Goal: Task Accomplishment & Management: Use online tool/utility

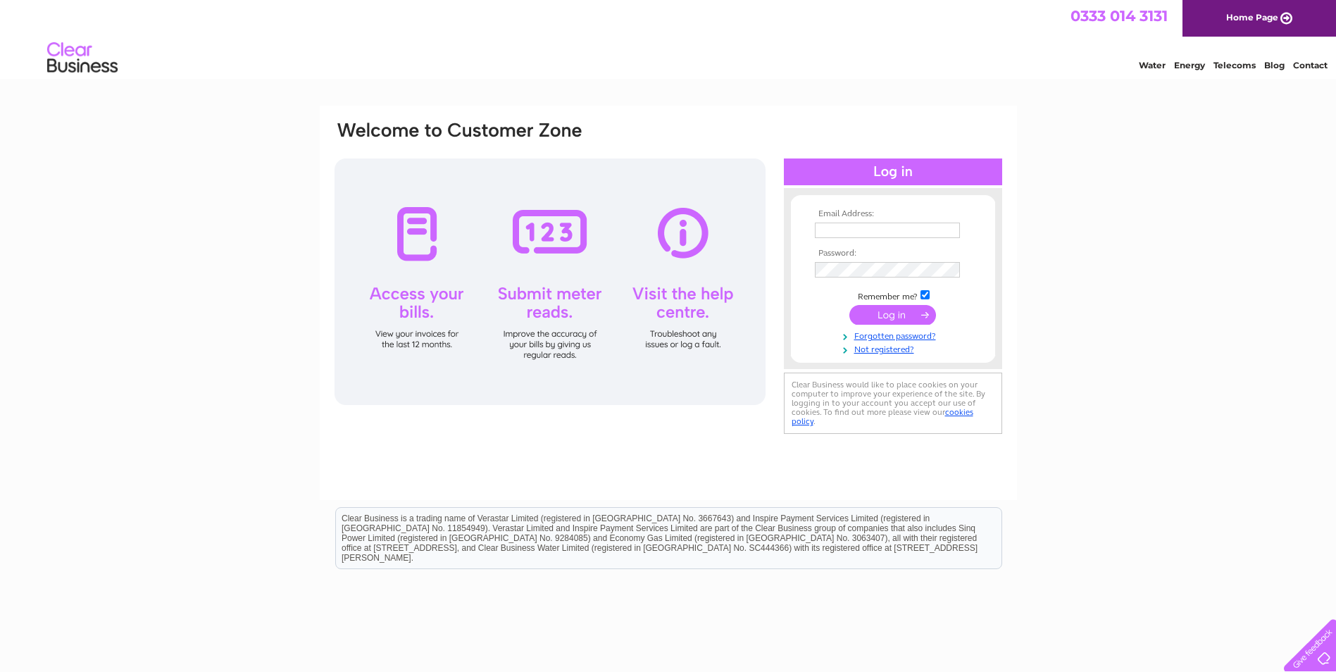
type input "[EMAIL_ADDRESS][DOMAIN_NAME]"
click at [895, 314] on input "submit" at bounding box center [892, 315] width 87 height 20
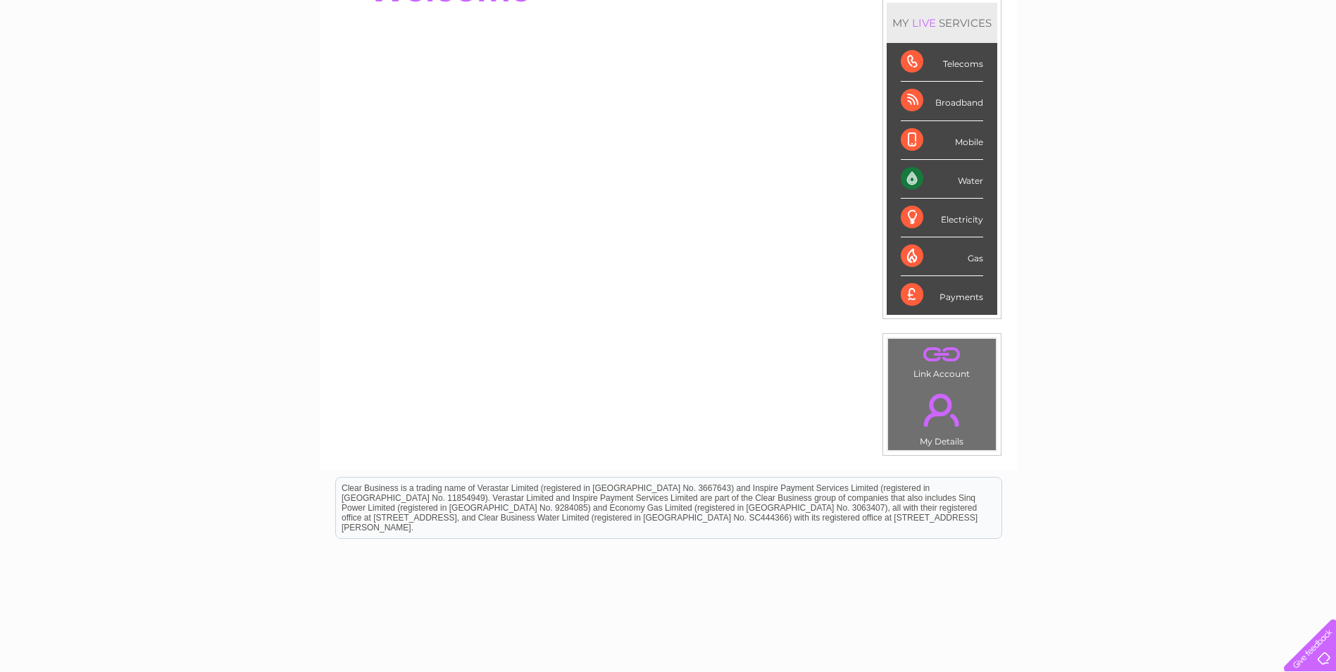
scroll to position [211, 0]
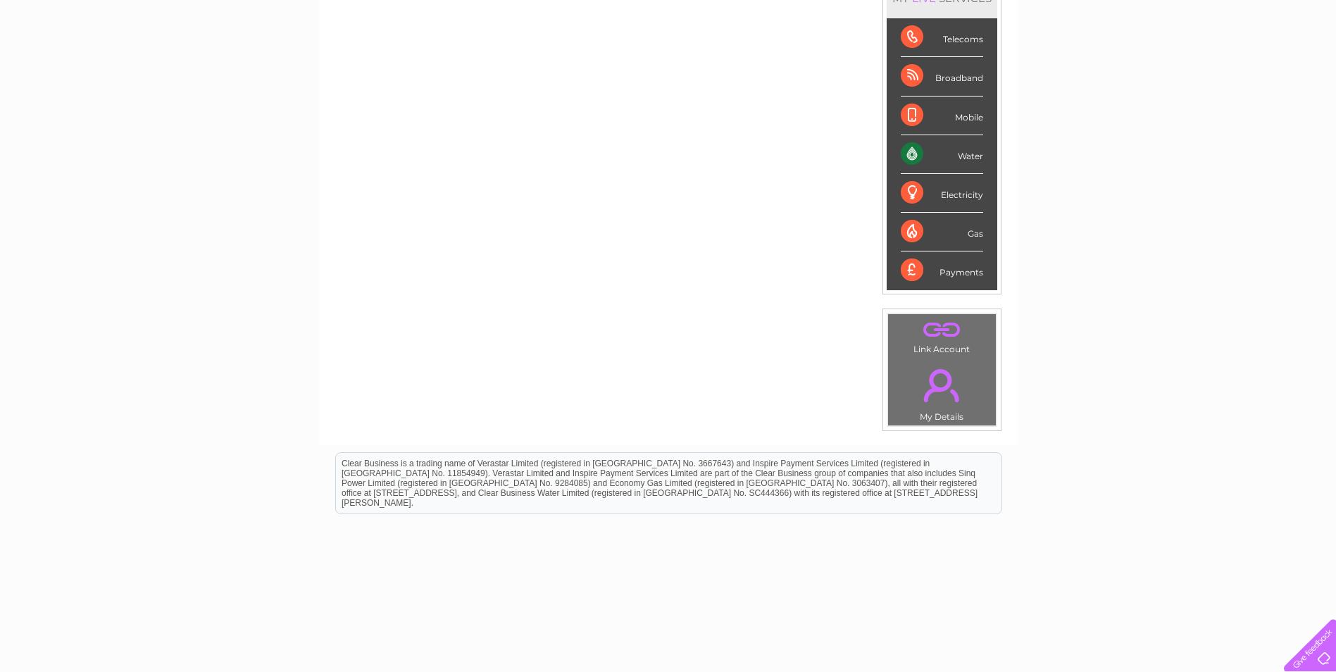
click at [964, 153] on div "Water" at bounding box center [942, 154] width 82 height 39
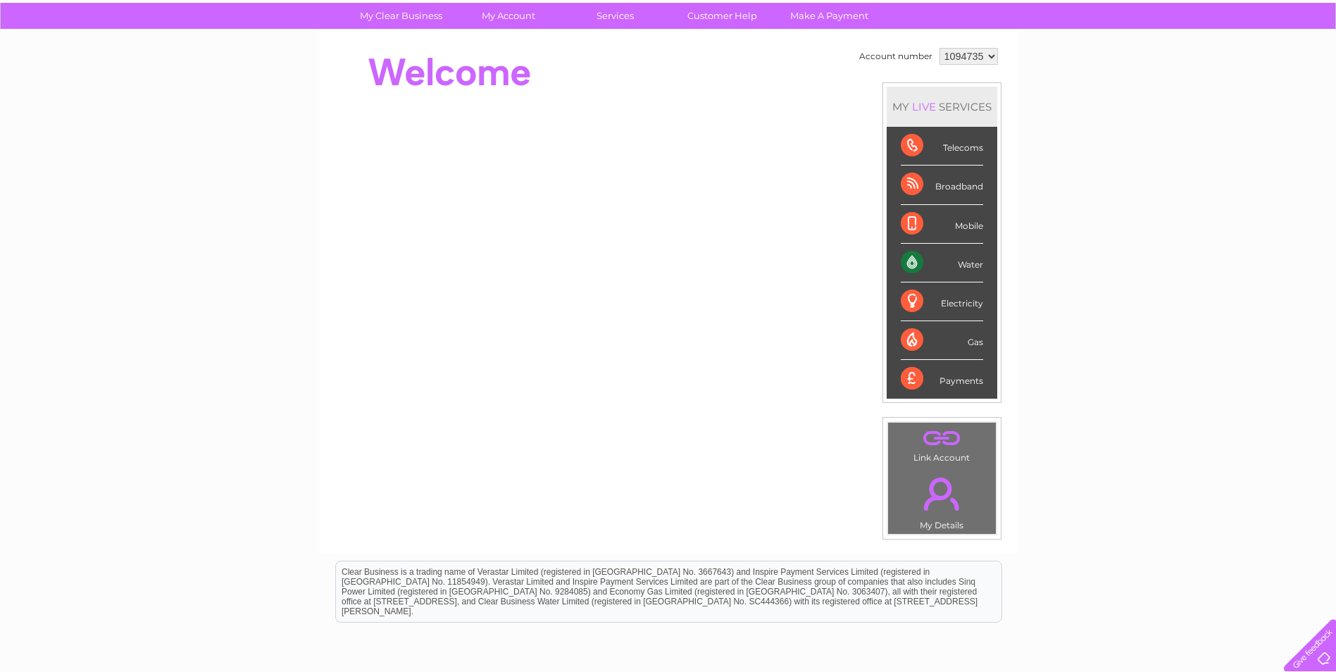
scroll to position [0, 0]
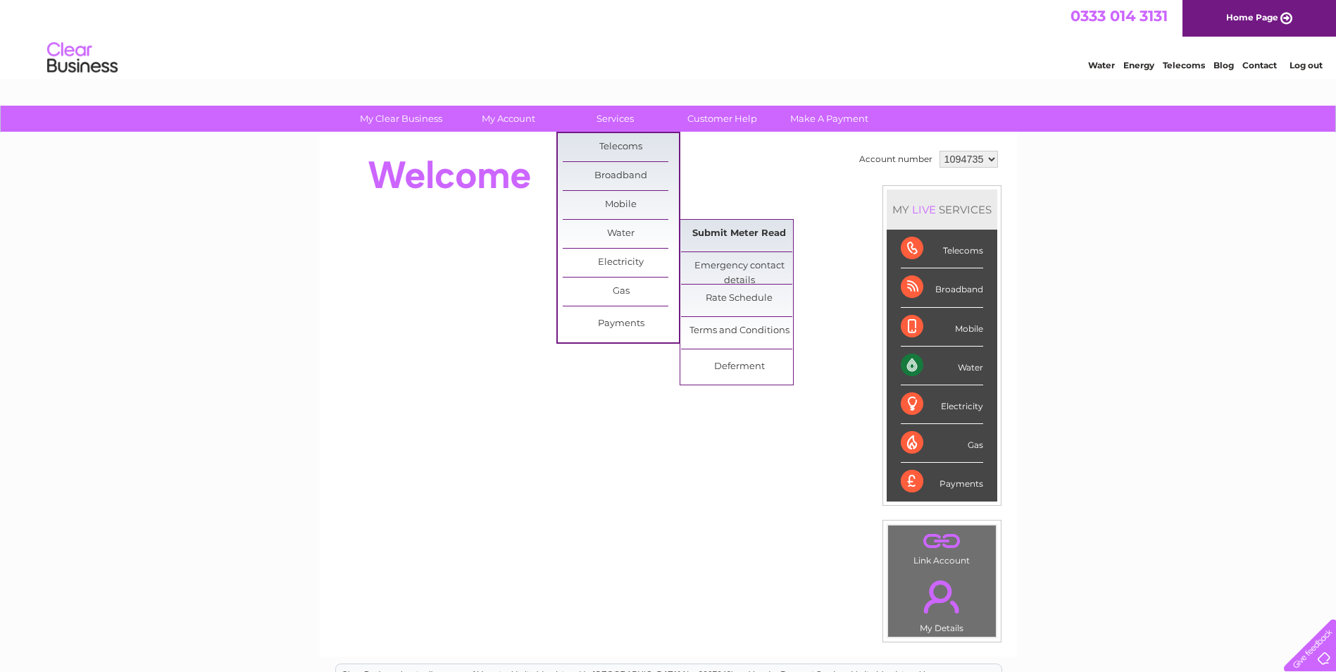
click at [716, 241] on link "Submit Meter Read" at bounding box center [739, 234] width 116 height 28
click at [726, 237] on link "Submit Meter Read" at bounding box center [739, 234] width 116 height 28
click at [730, 236] on link "Submit Meter Read" at bounding box center [739, 234] width 116 height 28
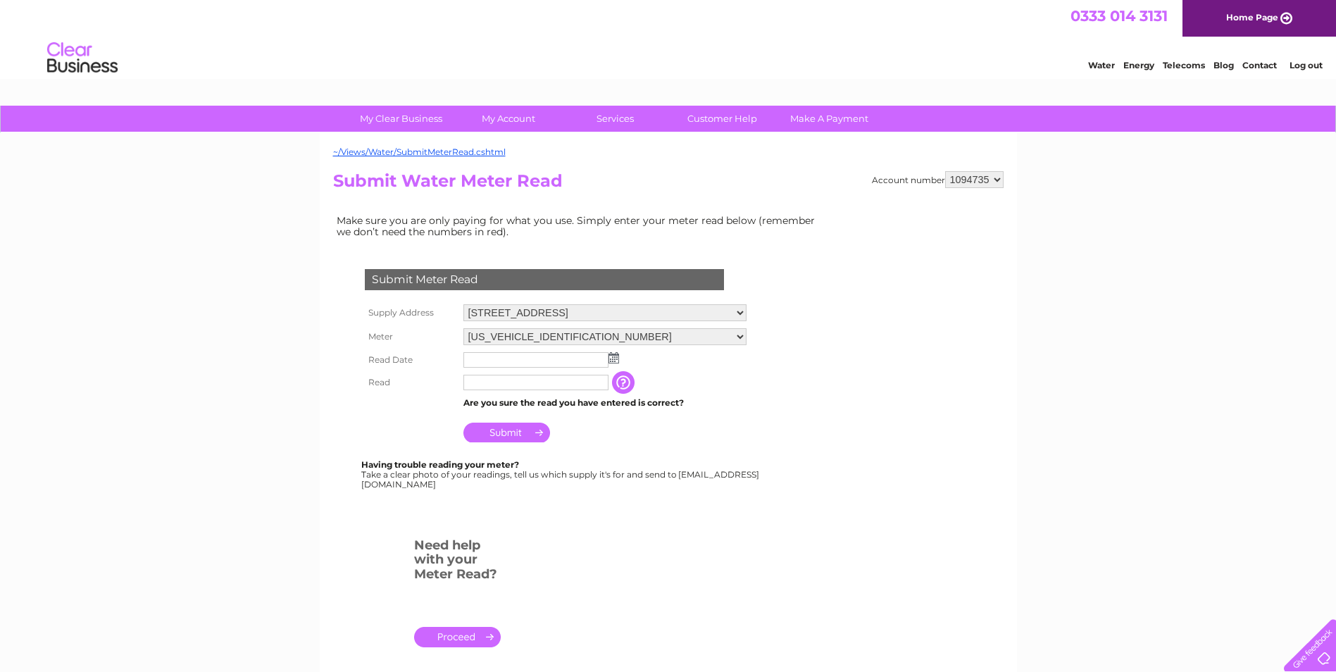
click at [613, 355] on img at bounding box center [614, 357] width 11 height 11
click at [553, 418] on link "1" at bounding box center [544, 420] width 23 height 14
type input "2025/10/01"
click at [497, 382] on input "text" at bounding box center [536, 383] width 147 height 17
type input "2166"
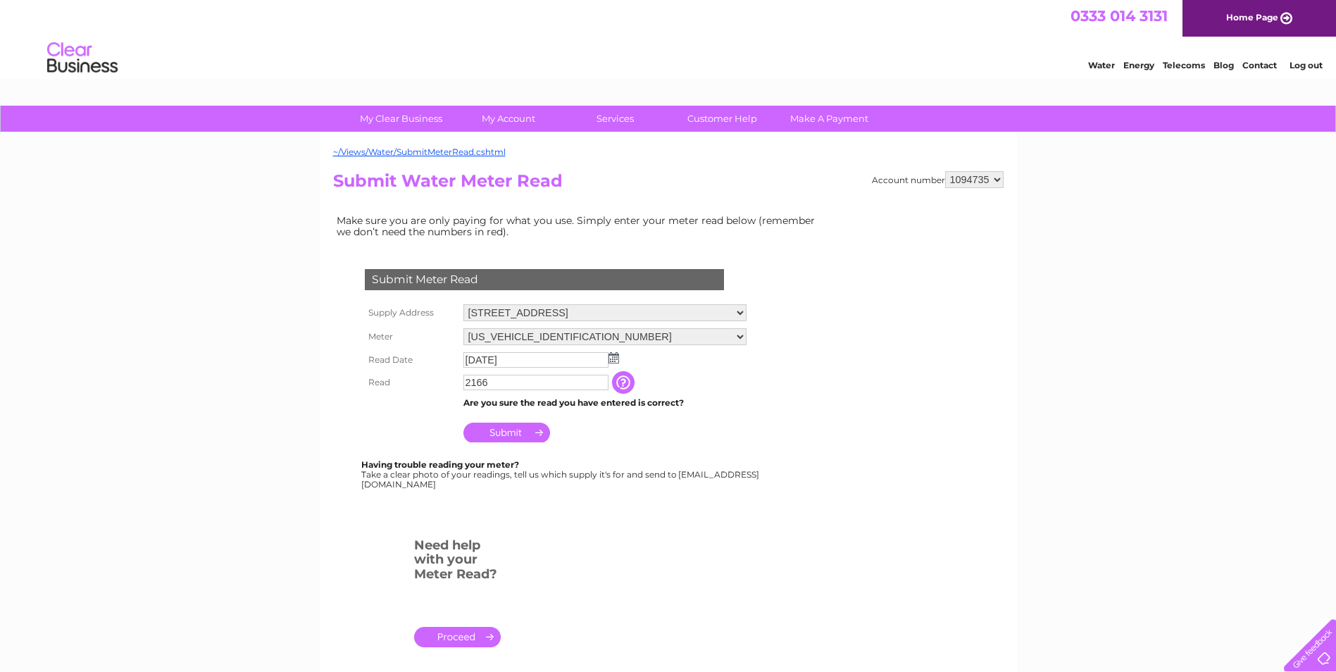
click at [621, 387] on input "button" at bounding box center [624, 382] width 25 height 23
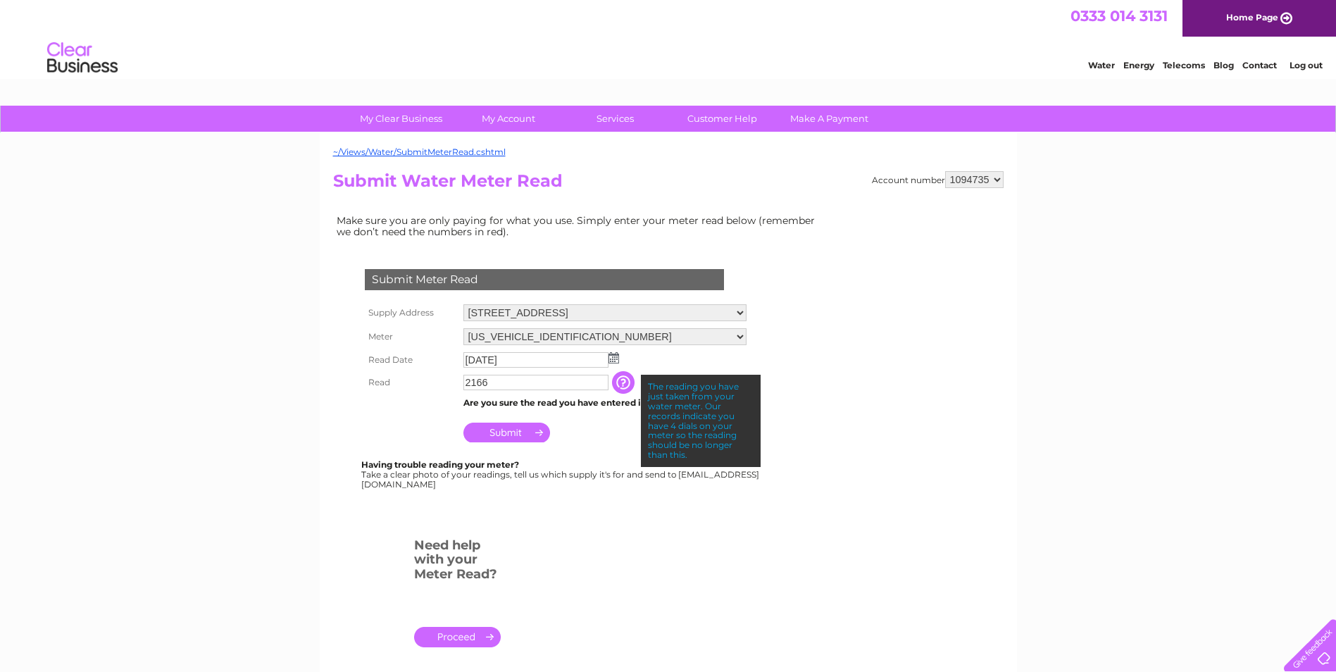
click at [524, 432] on input "Submit" at bounding box center [506, 433] width 87 height 20
